Goal: Task Accomplishment & Management: Use online tool/utility

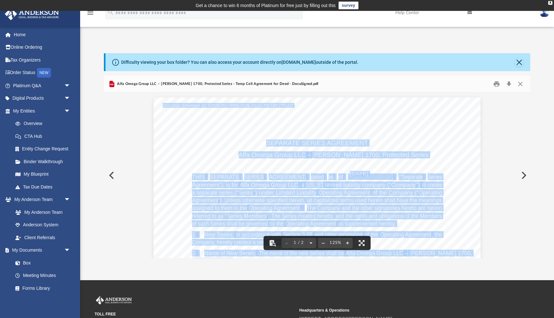
scroll to position [146, 426]
click at [30, 265] on link "Box" at bounding box center [44, 262] width 71 height 13
click at [520, 63] on button "Close" at bounding box center [519, 62] width 9 height 9
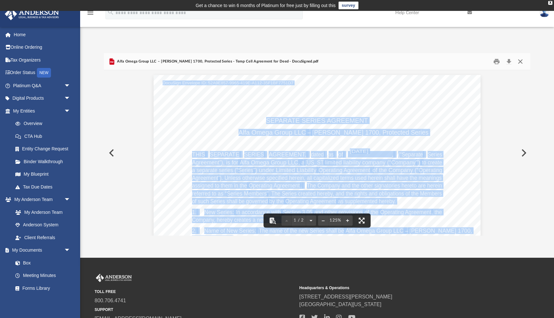
click at [522, 64] on button "Close" at bounding box center [521, 61] width 12 height 10
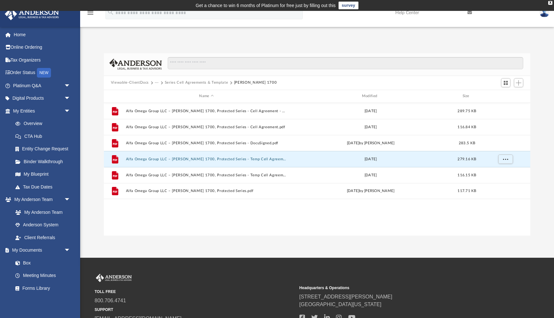
click at [138, 82] on button "Viewable-ClientDocs" at bounding box center [130, 83] width 38 height 6
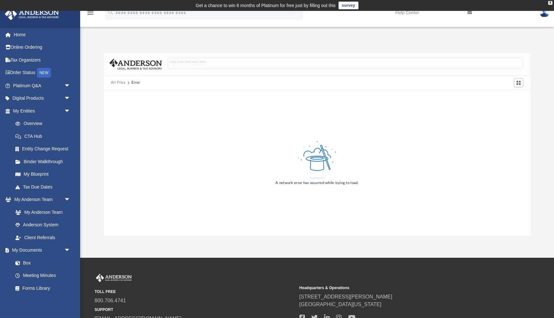
click at [119, 81] on button "All Files" at bounding box center [118, 83] width 15 height 6
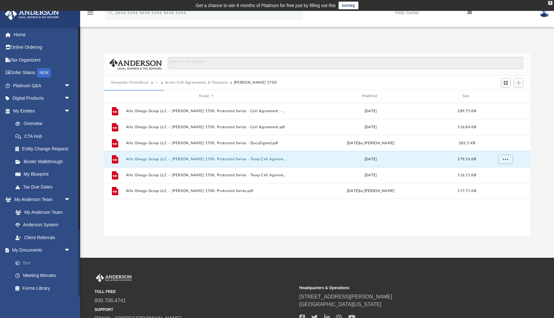
click at [32, 262] on link "Box" at bounding box center [44, 262] width 71 height 13
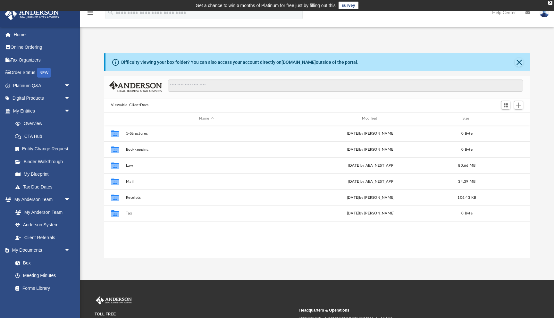
scroll to position [146, 426]
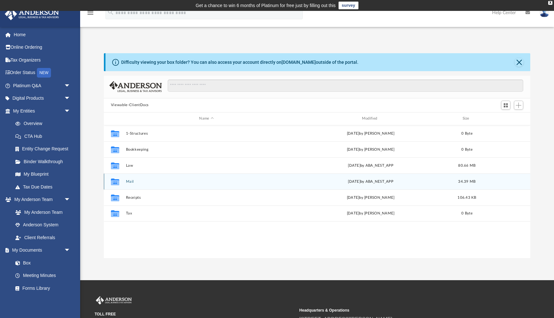
click at [130, 180] on button "Mail" at bounding box center [206, 182] width 161 height 4
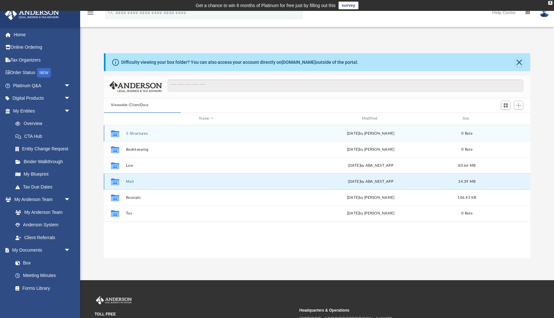
scroll to position [0, 0]
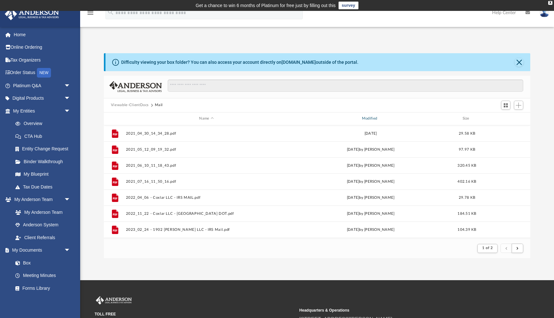
click at [372, 119] on div "Modified" at bounding box center [371, 119] width 162 height 6
click at [380, 118] on div "Modified" at bounding box center [371, 119] width 162 height 6
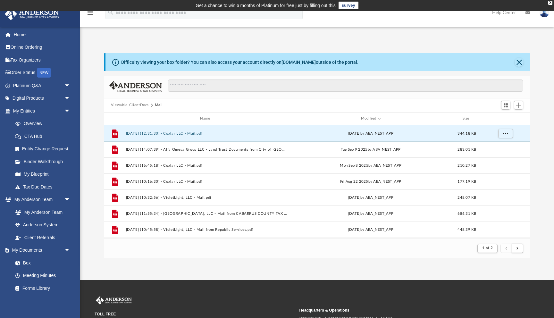
click at [196, 133] on button "2025.09.19 (12:31:30) - Coxlar LLC - Mail.pdf" at bounding box center [206, 133] width 161 height 4
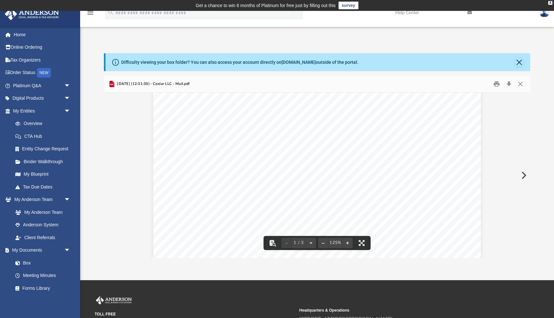
scroll to position [0, 0]
click at [521, 82] on button "Close" at bounding box center [521, 84] width 12 height 10
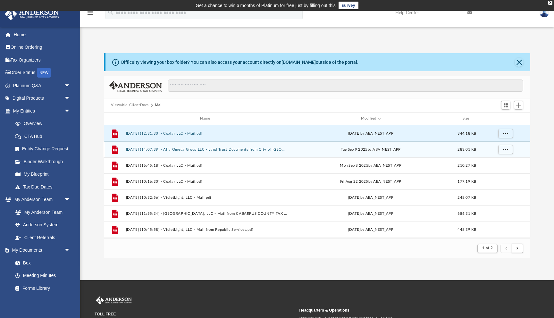
click at [234, 150] on button "2025.09.09 (14:07:39) - Alfa Omega Group LLC - Land Trust Documents from City o…" at bounding box center [206, 149] width 161 height 4
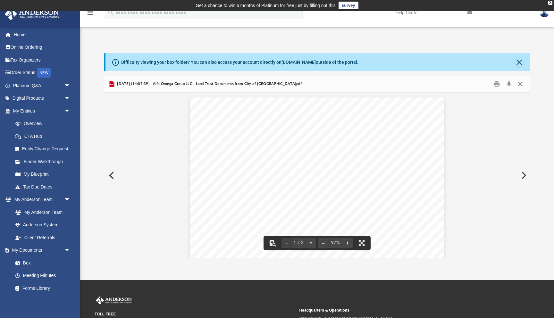
click at [521, 82] on button "Close" at bounding box center [521, 84] width 12 height 10
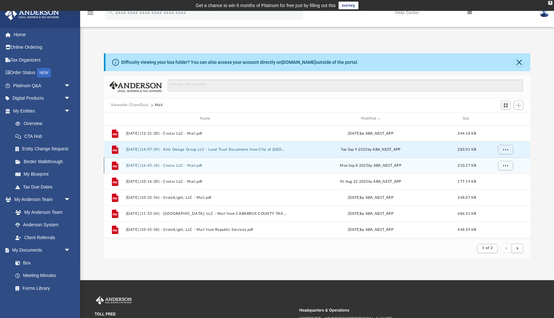
click at [203, 164] on button "2025.09.08 (16:45:18) - Coxlar LLC - Mail.pdf" at bounding box center [206, 165] width 161 height 4
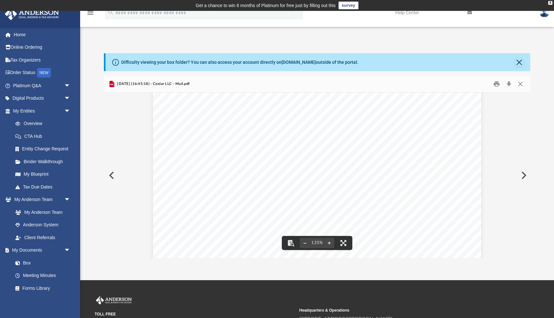
scroll to position [124, 0]
click at [519, 85] on button "Close" at bounding box center [521, 84] width 12 height 10
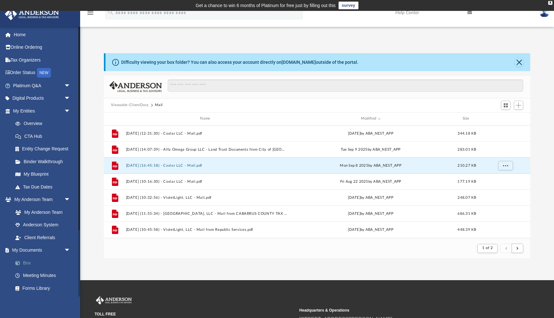
click at [36, 263] on link "Box" at bounding box center [44, 262] width 71 height 13
click at [186, 63] on div "Difficulty viewing your box folder? You can also access your account directly o…" at bounding box center [239, 62] width 237 height 7
click at [250, 63] on div "Difficulty viewing your box folder? You can also access your account directly o…" at bounding box center [239, 62] width 237 height 7
click at [301, 61] on link "[DOMAIN_NAME]" at bounding box center [298, 62] width 34 height 5
